Goal: Find specific page/section

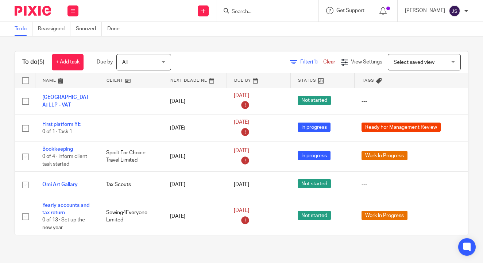
click at [106, 10] on div "Send new email Create task Add client Get Support Contact via email Check our d…" at bounding box center [284, 11] width 397 height 22
click at [248, 12] on input "Search" at bounding box center [264, 12] width 66 height 7
type input "o"
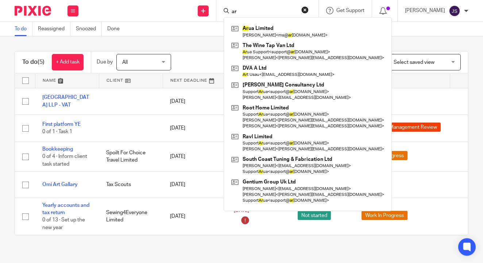
type input "a"
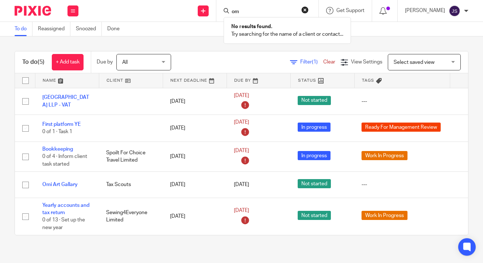
type input "o"
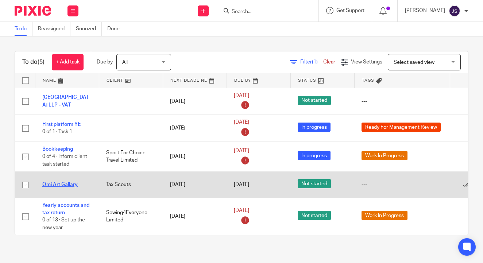
click at [72, 185] on link "Omi Art Gallary" at bounding box center [59, 184] width 35 height 5
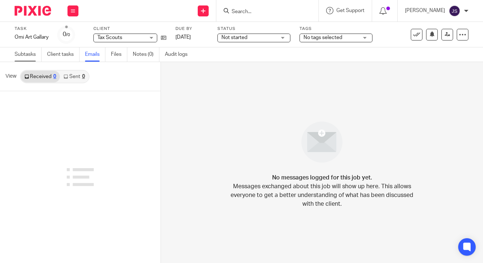
click at [35, 58] on link "Subtasks" at bounding box center [28, 54] width 27 height 14
